Goal: Task Accomplishment & Management: Complete application form

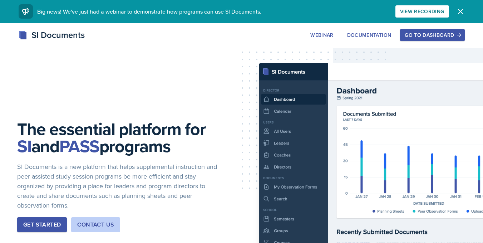
click at [442, 35] on div "Go to Dashboard" at bounding box center [431, 35] width 55 height 6
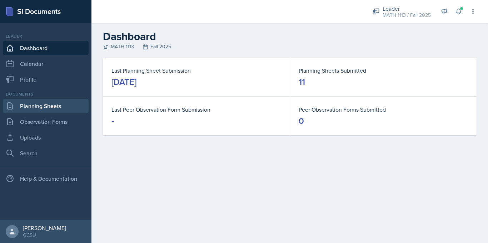
click at [56, 106] on link "Planning Sheets" at bounding box center [46, 106] width 86 height 14
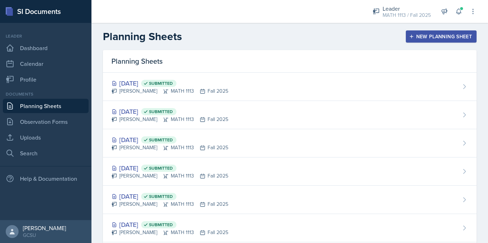
click at [417, 33] on button "New Planning Sheet" at bounding box center [441, 36] width 71 height 12
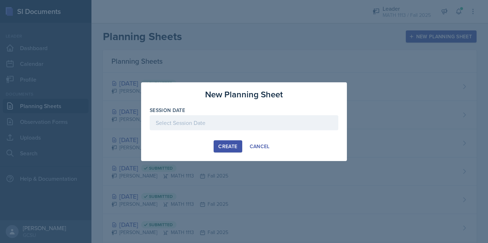
click at [229, 121] on div at bounding box center [244, 122] width 189 height 15
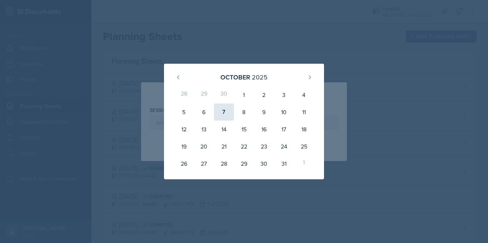
click at [228, 110] on div "7" at bounding box center [224, 111] width 20 height 17
type input "[DATE]"
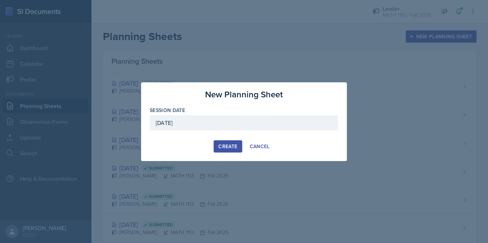
click at [234, 149] on div "Create" at bounding box center [227, 146] width 19 height 6
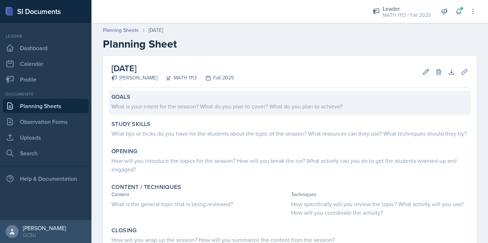
click at [183, 107] on div "What is your intent for the session? What do you plan to cover? What do you pla…" at bounding box center [289, 106] width 357 height 9
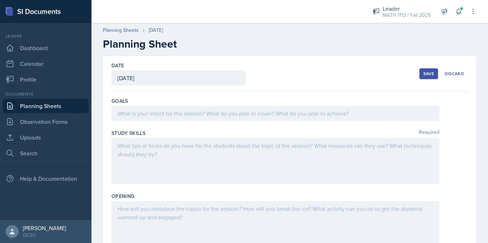
click at [186, 113] on div at bounding box center [275, 113] width 328 height 15
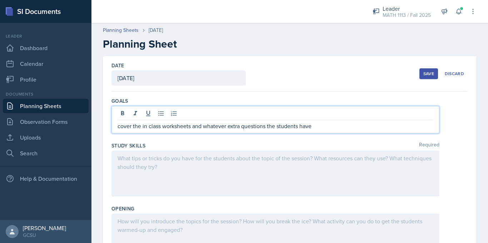
click at [428, 71] on div "Save" at bounding box center [428, 74] width 11 height 6
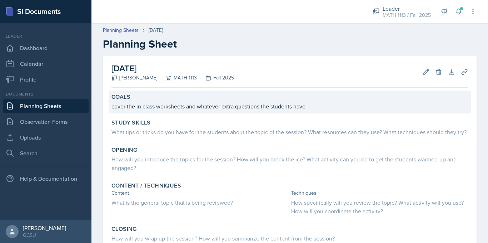
click at [188, 108] on p "cover the in class worksheets and whatever extra questions the students have" at bounding box center [289, 106] width 357 height 9
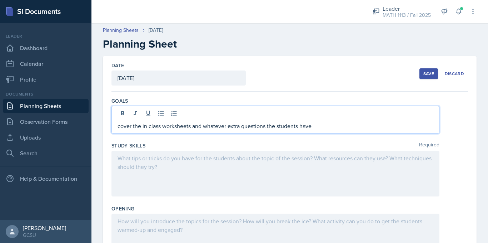
click at [189, 115] on div "cover the in class worksheets and whatever extra questions the students have" at bounding box center [275, 120] width 328 height 28
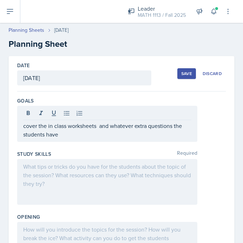
click at [96, 128] on p "cover the in class worksheets and whatever extra questions the students have" at bounding box center [107, 129] width 168 height 17
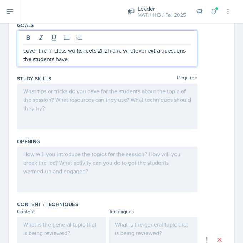
scroll to position [76, 0]
click at [75, 101] on div at bounding box center [107, 106] width 180 height 46
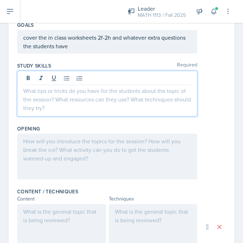
scroll to position [88, 0]
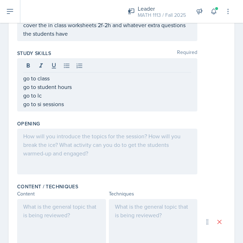
click at [55, 158] on div at bounding box center [107, 152] width 180 height 46
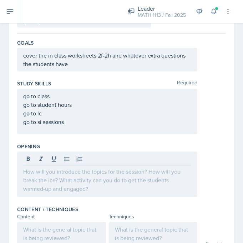
scroll to position [57, 0]
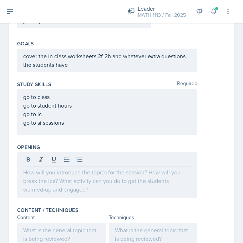
click at [67, 172] on p at bounding box center [107, 172] width 168 height 9
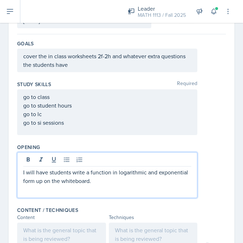
click at [70, 173] on p "I will have students write a function in logarithmic and exponential form up on…" at bounding box center [107, 176] width 168 height 17
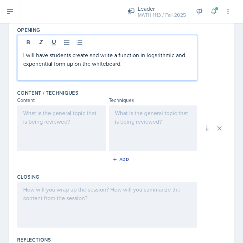
scroll to position [177, 0]
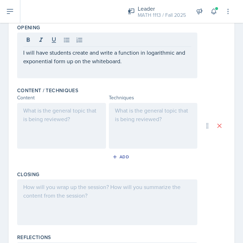
click at [38, 116] on div at bounding box center [61, 126] width 89 height 46
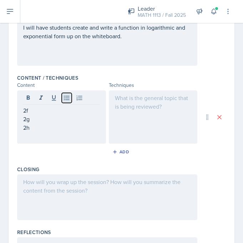
click at [69, 95] on icon at bounding box center [66, 97] width 7 height 7
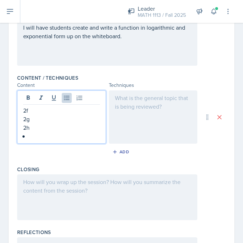
click at [36, 121] on p "2g" at bounding box center [61, 119] width 77 height 9
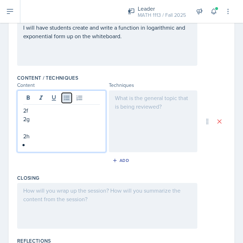
click at [65, 97] on icon at bounding box center [66, 97] width 7 height 7
click at [37, 111] on p "2f" at bounding box center [61, 110] width 77 height 9
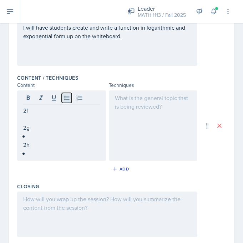
click at [68, 99] on icon at bounding box center [66, 97] width 7 height 7
click at [28, 117] on div "2f 2g 2h" at bounding box center [61, 131] width 77 height 51
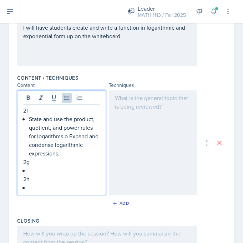
click at [71, 135] on p "State and use the product, quotient, and power rules for logarithms.o Expand an…" at bounding box center [64, 136] width 71 height 43
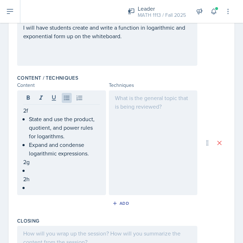
click at [28, 172] on div "2f State and use the product, quotient, and power rules for logarithms. Expand …" at bounding box center [61, 149] width 77 height 86
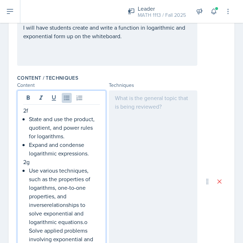
scroll to position [200, 0]
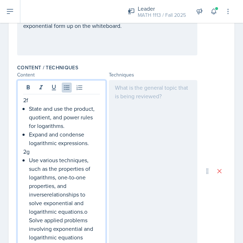
click at [48, 195] on p "Use various techniques, such as the properties of logarithms, one-to-one proper…" at bounding box center [64, 199] width 71 height 86
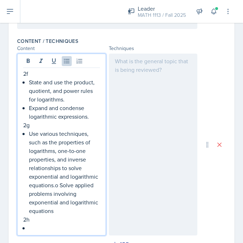
scroll to position [228, 0]
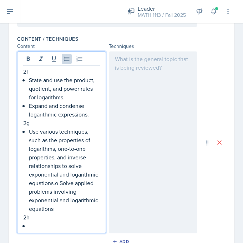
click at [29, 192] on p "Use various techniques, such as the properties of logarithms, one-to-one proper…" at bounding box center [64, 170] width 71 height 86
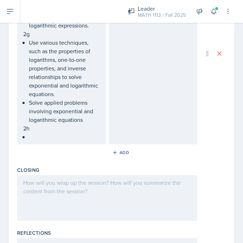
scroll to position [319, 0]
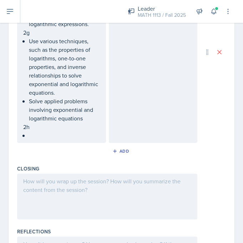
click at [29, 134] on div "2f State and use the product, quotient, and power rules for logarithms. Expand …" at bounding box center [61, 58] width 77 height 163
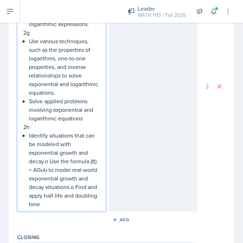
click at [29, 196] on p "Identify situations that can be modeled with exponential growth and decay.o Use…" at bounding box center [64, 169] width 71 height 77
click at [50, 160] on p "Identify situations that can be modeled with exponential growth and decay.o Use…" at bounding box center [64, 161] width 71 height 60
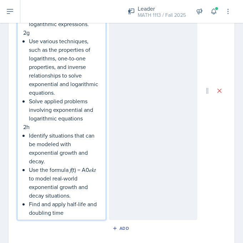
click at [38, 179] on p "Use the formula 𝑓(t) = A0𝑒𝑘𝑡 to model real-world exponential growth and decay s…" at bounding box center [64, 182] width 71 height 34
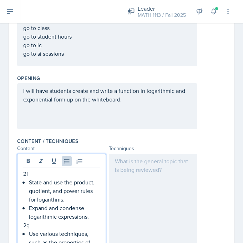
scroll to position [0, 0]
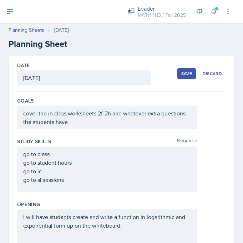
click at [181, 72] on div "Save" at bounding box center [186, 74] width 11 height 6
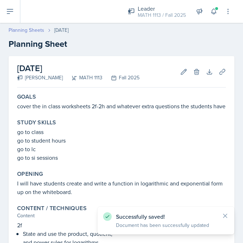
click at [30, 31] on link "Planning Sheets" at bounding box center [27, 30] width 36 height 8
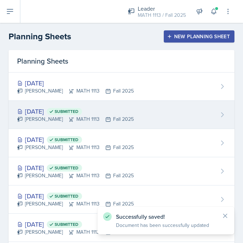
click at [38, 120] on div "[PERSON_NAME] MATH 1113 Fall 2025" at bounding box center [75, 119] width 117 height 8
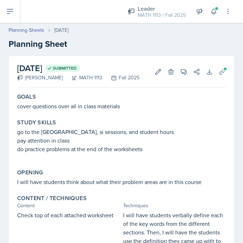
scroll to position [168, 0]
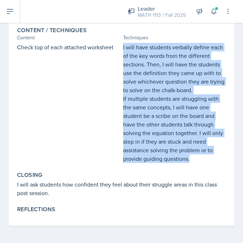
drag, startPoint x: 118, startPoint y: 46, endPoint x: 191, endPoint y: 159, distance: 134.9
click at [191, 159] on div "Check top of each attached worksheet I will have students verbally define each …" at bounding box center [121, 103] width 209 height 120
copy div "I will have students verbally define each of the key words from the different s…"
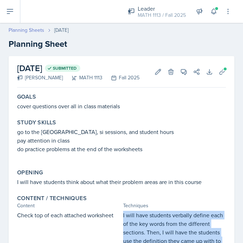
click at [19, 31] on link "Planning Sheets" at bounding box center [27, 30] width 36 height 8
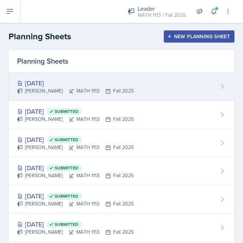
click at [59, 86] on div "[DATE]" at bounding box center [75, 83] width 117 height 10
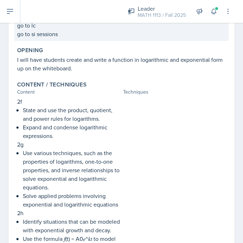
scroll to position [124, 0]
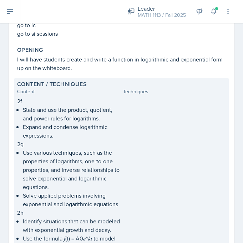
click at [167, 130] on div at bounding box center [174, 187] width 103 height 180
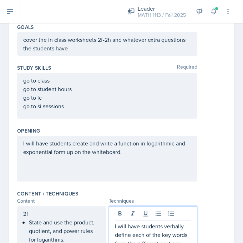
scroll to position [0, 0]
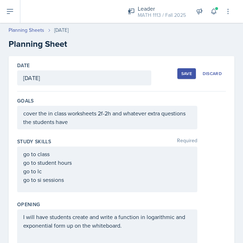
click at [181, 75] on div "Save" at bounding box center [186, 74] width 11 height 6
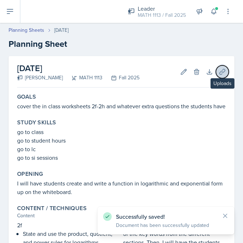
click at [219, 74] on icon at bounding box center [222, 71] width 7 height 7
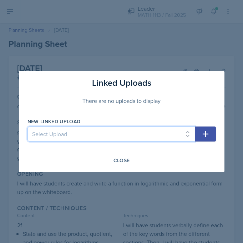
click at [82, 133] on select "Select Upload Worksheet 0 Solutions Worksheet 1a Solutions Worksheet 1b solutio…" at bounding box center [112, 133] width 168 height 15
select select "cb7e7269-39db-4571-8d98-3d8ba637ba07"
click at [28, 126] on select "Select Upload Worksheet 0 Solutions Worksheet 1a Solutions Worksheet 1b solutio…" at bounding box center [112, 133] width 168 height 15
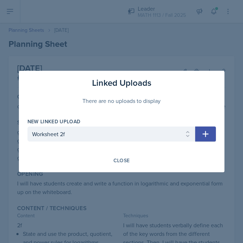
click at [205, 134] on icon "button" at bounding box center [206, 134] width 6 height 6
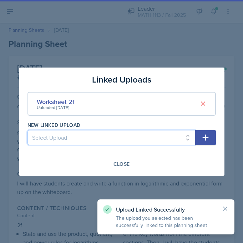
click at [58, 134] on select "Select Upload Worksheet 0 Solutions Worksheet 1a Solutions Worksheet 1b solutio…" at bounding box center [112, 137] width 168 height 15
select select "461945d8-c6d0-4316-b959-de4dcc4093e4"
click at [28, 130] on select "Select Upload Worksheet 0 Solutions Worksheet 1a Solutions Worksheet 1b solutio…" at bounding box center [112, 137] width 168 height 15
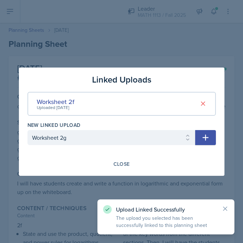
click at [205, 136] on icon "button" at bounding box center [206, 137] width 9 height 9
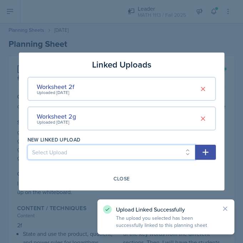
click at [81, 153] on select "Select Upload Worksheet 0 Solutions Worksheet 1a Solutions Worksheet 1b solutio…" at bounding box center [112, 152] width 168 height 15
select select "2dc6cb6b-ad7c-4d0c-996b-6501d8582bd0"
click at [28, 145] on select "Select Upload Worksheet 0 Solutions Worksheet 1a Solutions Worksheet 1b solutio…" at bounding box center [112, 152] width 168 height 15
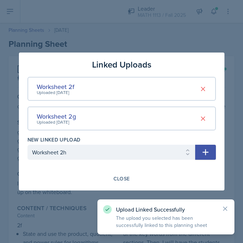
click at [208, 150] on icon "button" at bounding box center [206, 152] width 9 height 9
select select
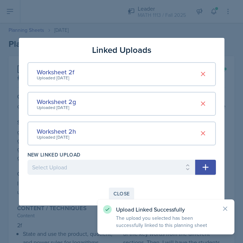
click at [118, 192] on div "Close" at bounding box center [122, 194] width 16 height 6
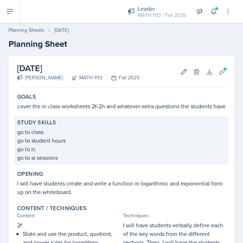
scroll to position [330, 0]
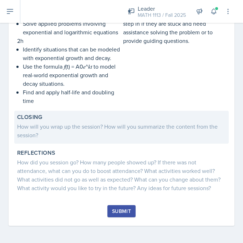
click at [99, 122] on div "How will you wrap up the session? How will you summarize the content from the s…" at bounding box center [121, 130] width 209 height 17
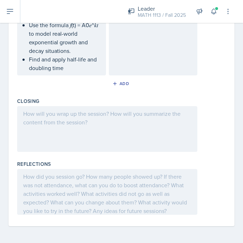
scroll to position [451, 0]
click at [89, 116] on div at bounding box center [107, 129] width 180 height 46
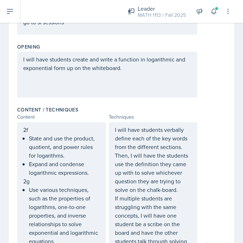
scroll to position [0, 0]
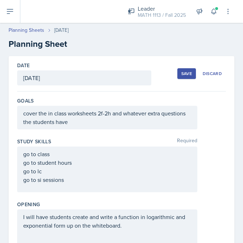
click at [178, 72] on button "Save" at bounding box center [187, 73] width 19 height 11
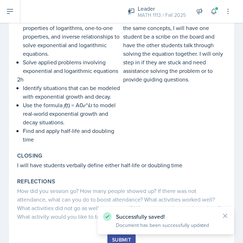
scroll to position [320, 0]
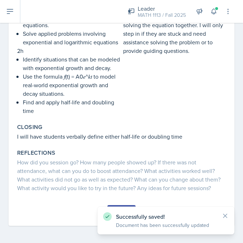
click at [120, 205] on div "Goals cover the in class worksheets 2f-2h and whatever extra questions the stud…" at bounding box center [121, 5] width 209 height 401
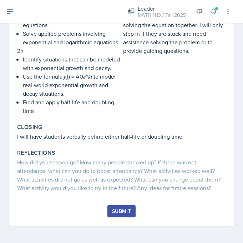
click at [120, 206] on button "Submit" at bounding box center [122, 211] width 28 height 12
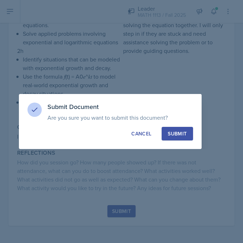
click at [193, 126] on div "Submit Document Are you sure you want to submit this document? This document wi…" at bounding box center [110, 121] width 183 height 55
click at [180, 132] on div "Submit" at bounding box center [177, 133] width 19 height 7
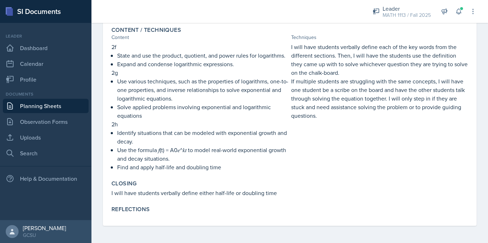
scroll to position [0, 0]
